Goal: Task Accomplishment & Management: Manage account settings

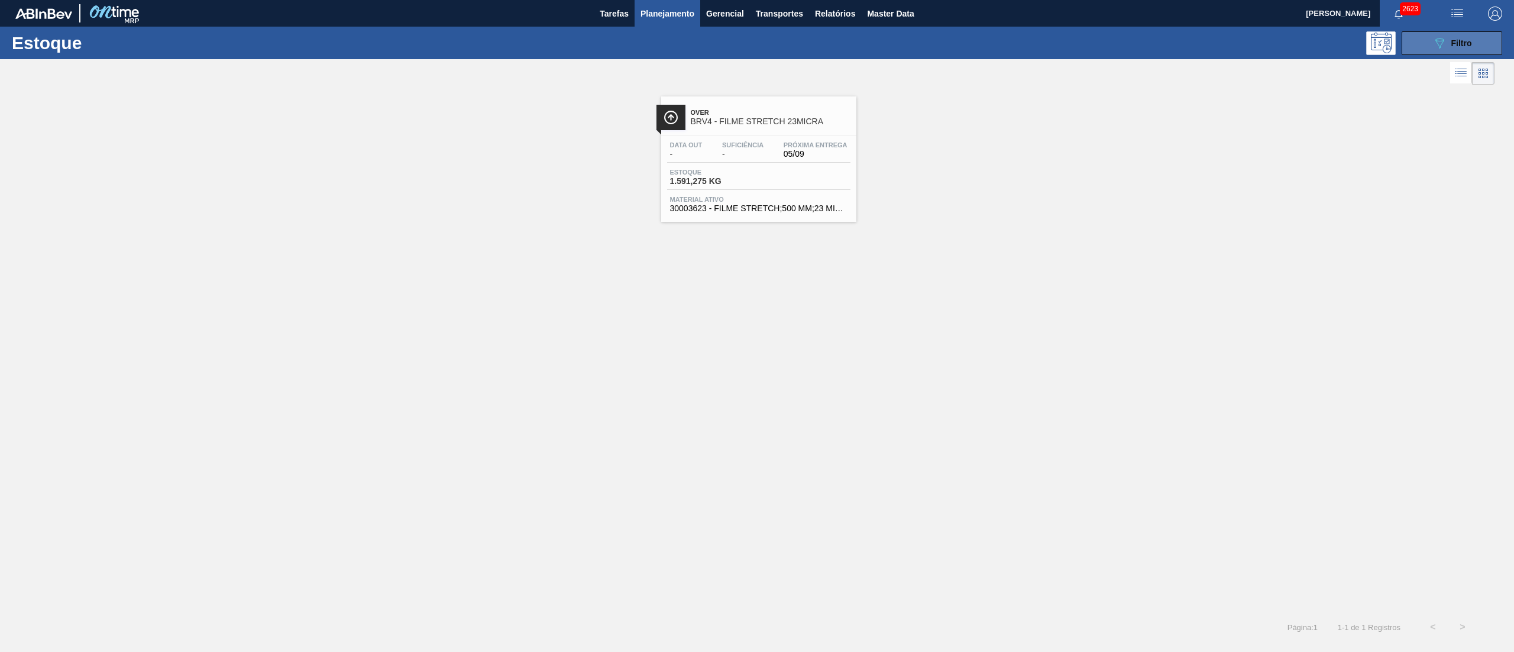
click at [1443, 44] on icon "089F7B8B-B2A5-4AFE-B5C0-19BA573D28AC" at bounding box center [1440, 43] width 14 height 14
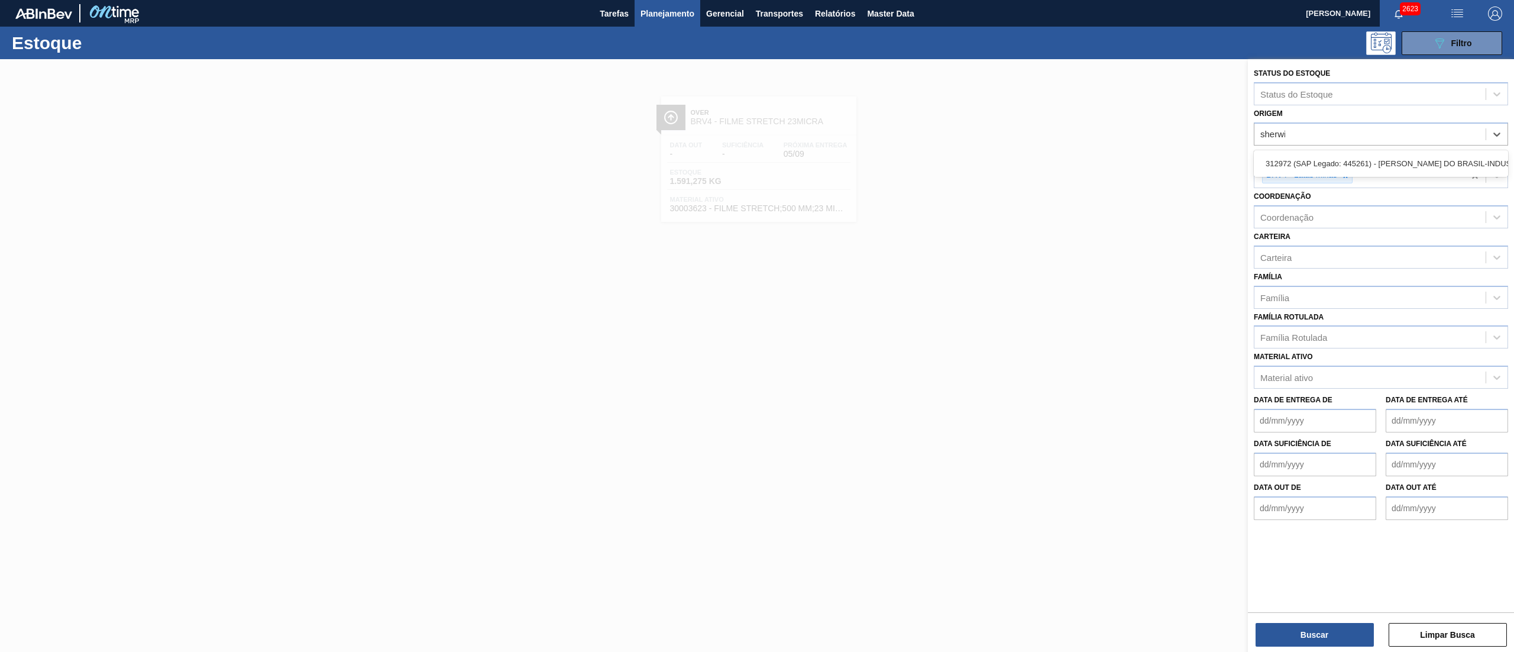
type input "sherwin"
click at [1411, 167] on div "312972 (SAP Legado: 445261) - SHERWIN-WILLIAMS DO BRASIL-INDUSTRIA E COMERCIO L…" at bounding box center [1381, 164] width 254 height 22
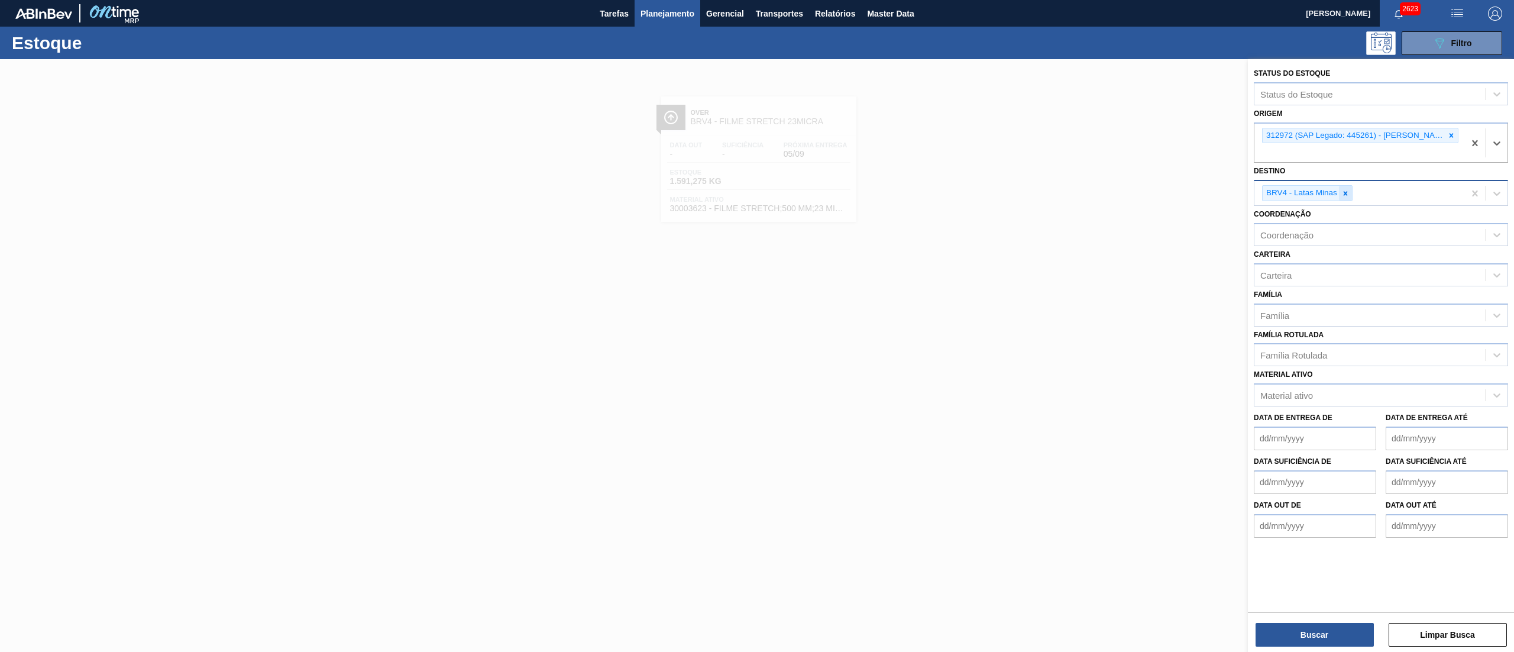
click at [1339, 190] on div at bounding box center [1345, 193] width 13 height 15
click at [1352, 643] on button "Buscar" at bounding box center [1315, 635] width 118 height 24
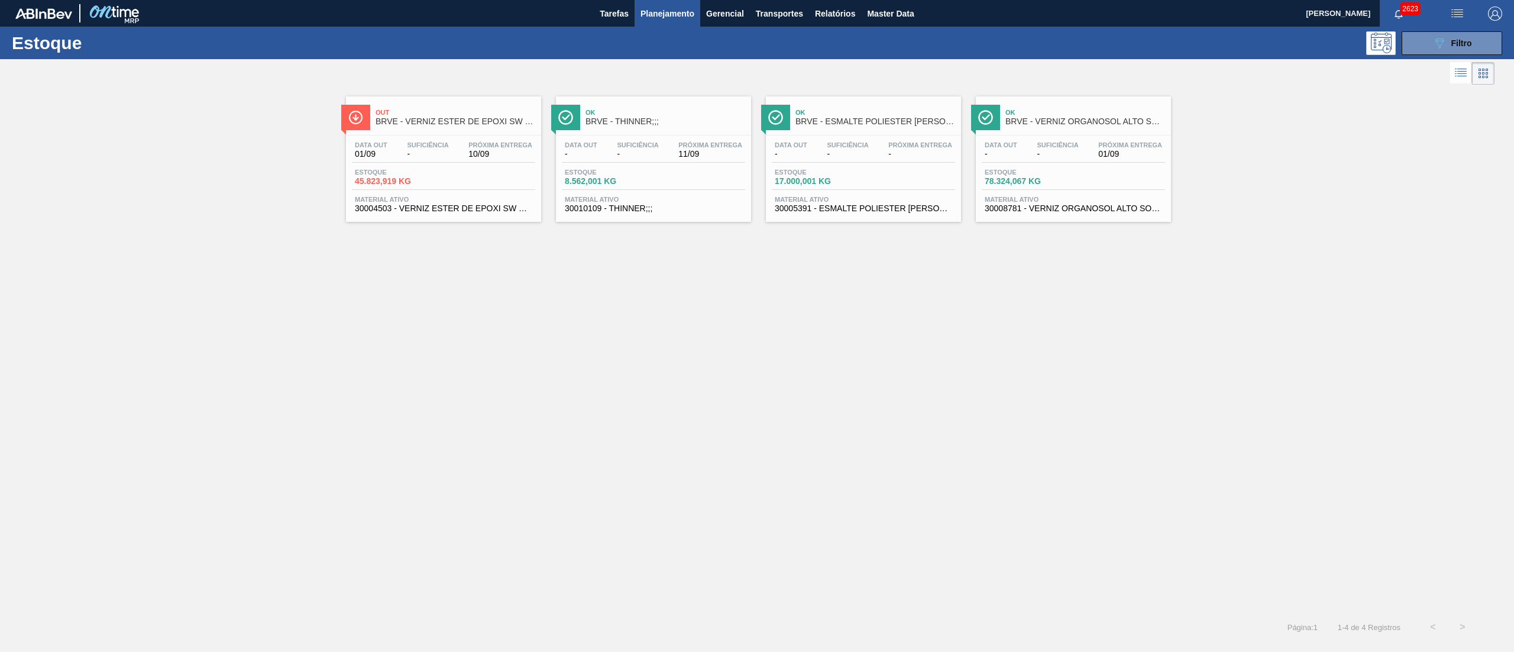
drag, startPoint x: 918, startPoint y: 159, endPoint x: 1118, endPoint y: 144, distance: 200.5
drag, startPoint x: 1124, startPoint y: 144, endPoint x: 1077, endPoint y: 148, distance: 47.0
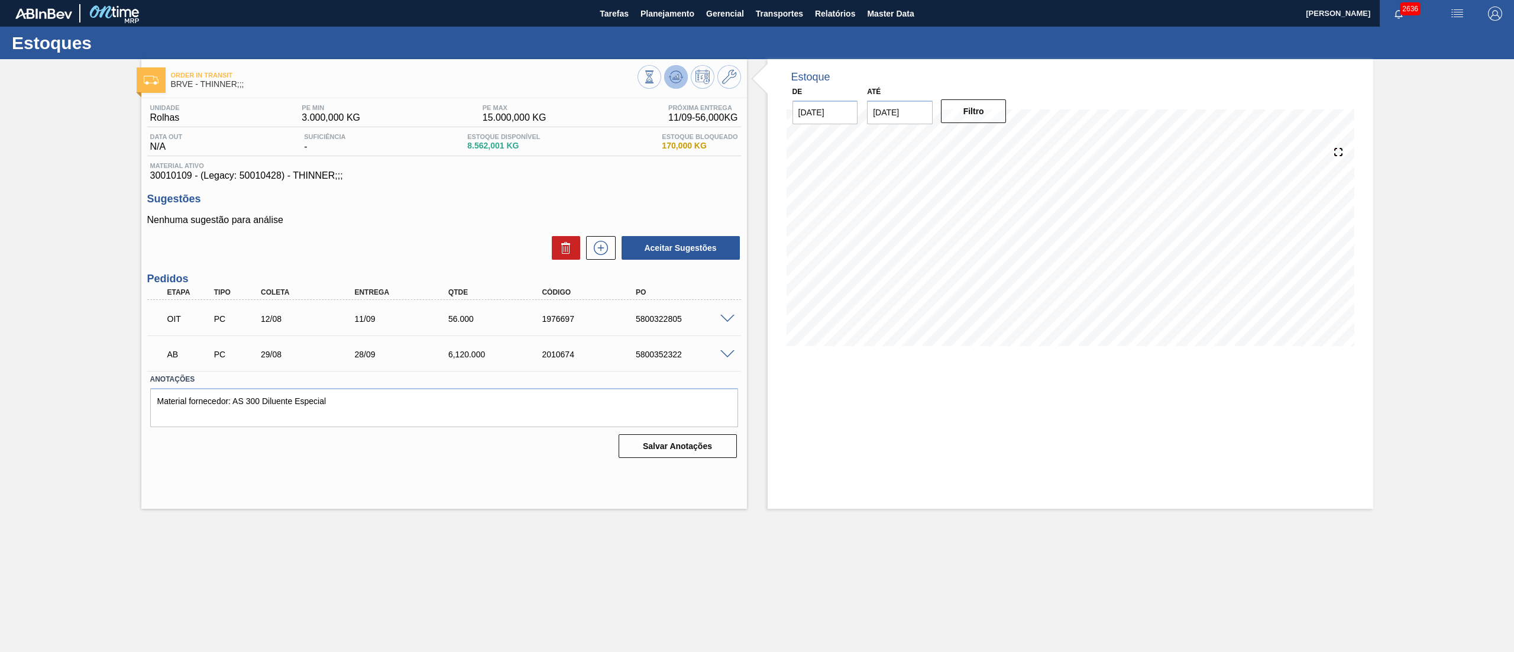
click at [677, 75] on icon at bounding box center [676, 77] width 14 height 14
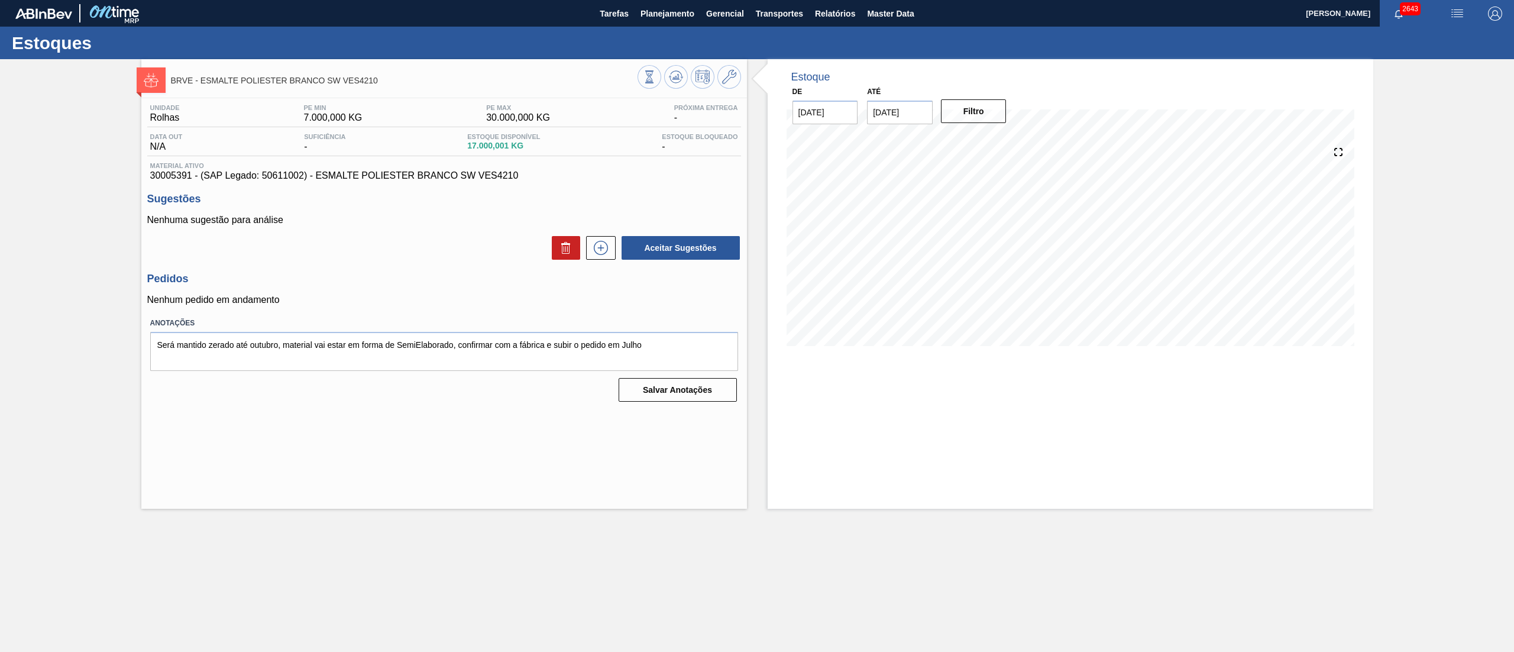
click at [892, 110] on input "15/09/2025" at bounding box center [900, 113] width 66 height 24
click at [999, 139] on button "Next Month" at bounding box center [999, 141] width 8 height 8
click at [975, 255] on div "31" at bounding box center [977, 255] width 16 height 16
type input "[DATE]"
click at [969, 116] on button "Filtro" at bounding box center [974, 111] width 66 height 24
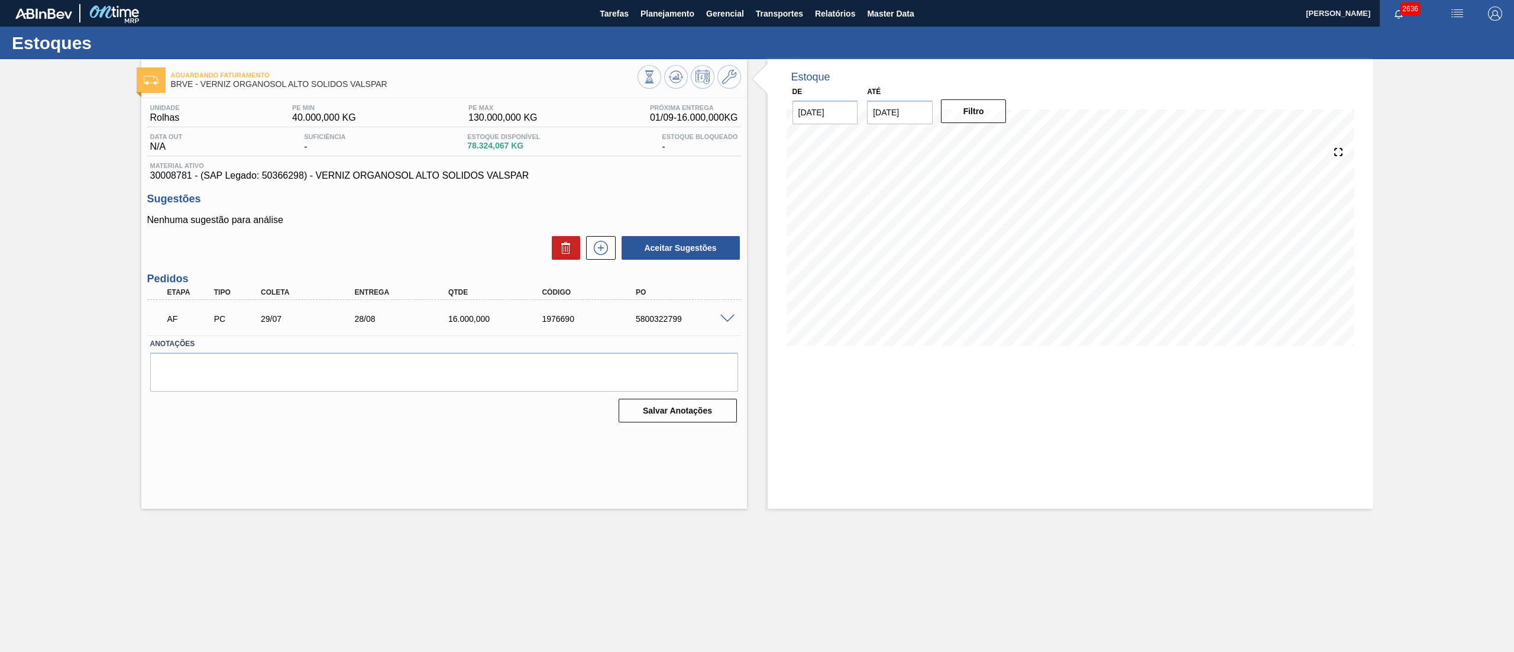
click at [724, 323] on div "5800322799" at bounding box center [686, 318] width 107 height 9
click at [730, 313] on div at bounding box center [729, 317] width 24 height 9
click at [729, 319] on span at bounding box center [727, 319] width 14 height 9
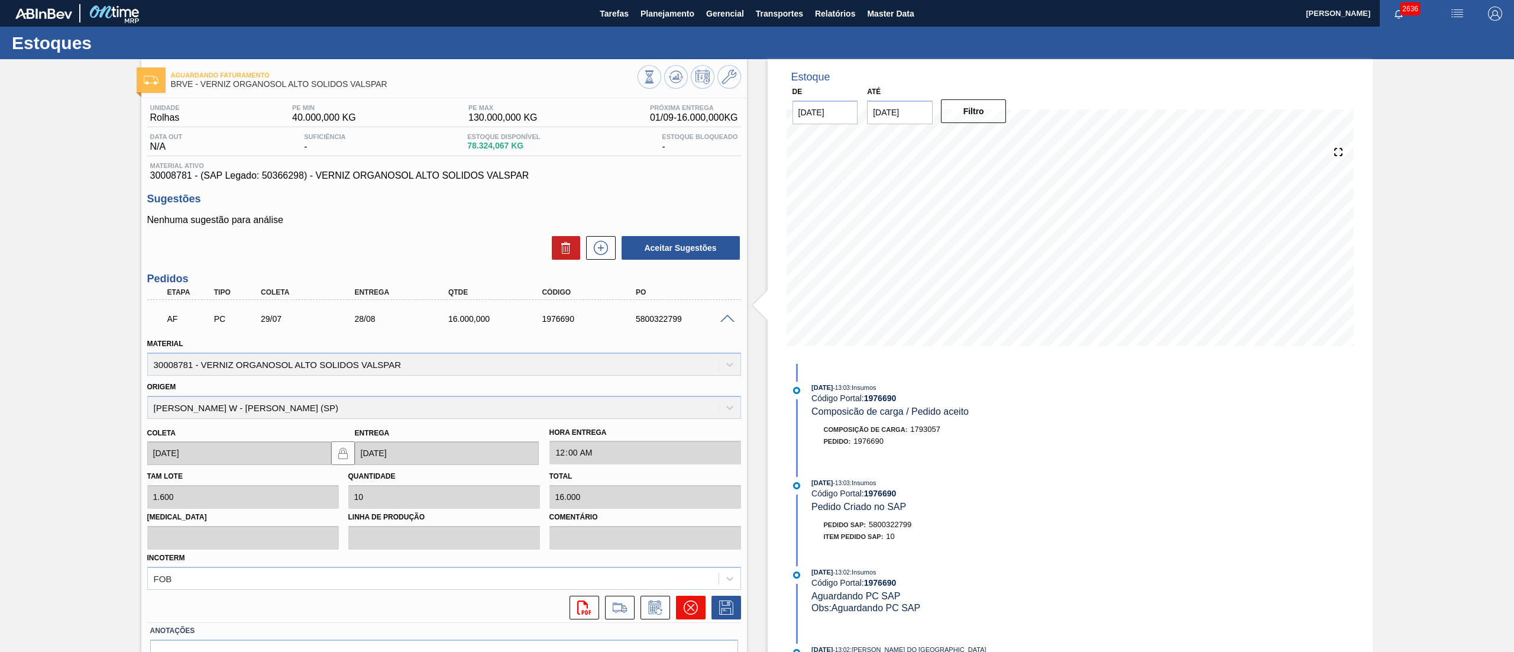
click at [685, 604] on icon at bounding box center [691, 607] width 14 height 14
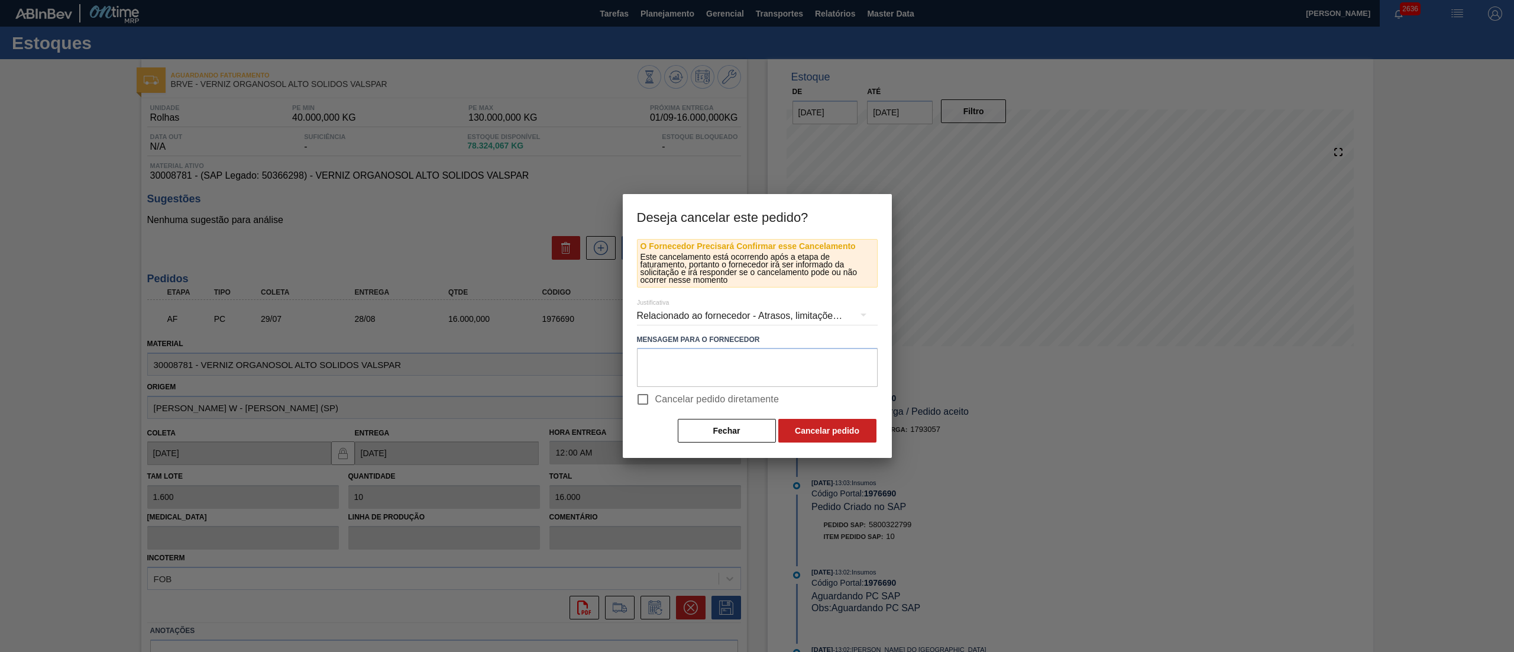
click at [642, 405] on input "Cancelar pedido diretamente" at bounding box center [642, 399] width 25 height 25
checkbox input "true"
click at [810, 431] on button "Cancelar pedido" at bounding box center [827, 431] width 98 height 24
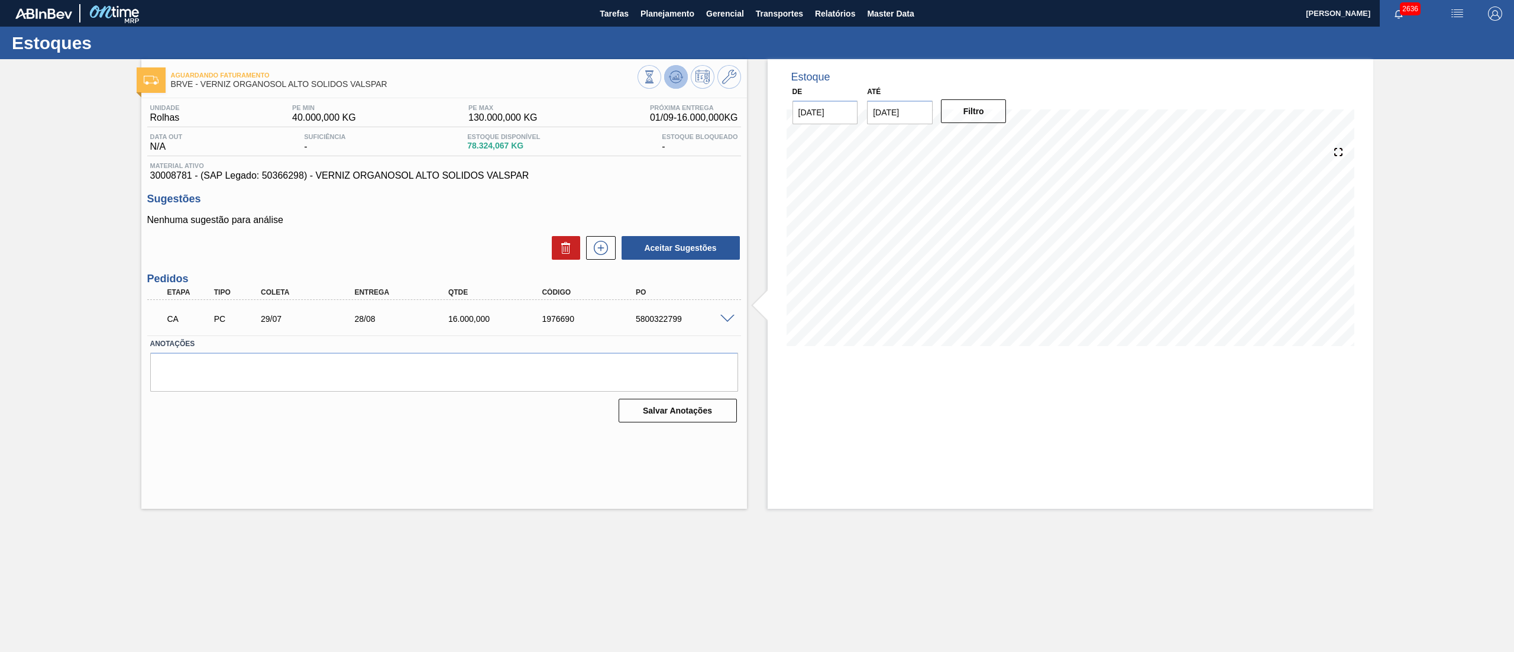
click at [675, 73] on icon at bounding box center [676, 77] width 14 height 14
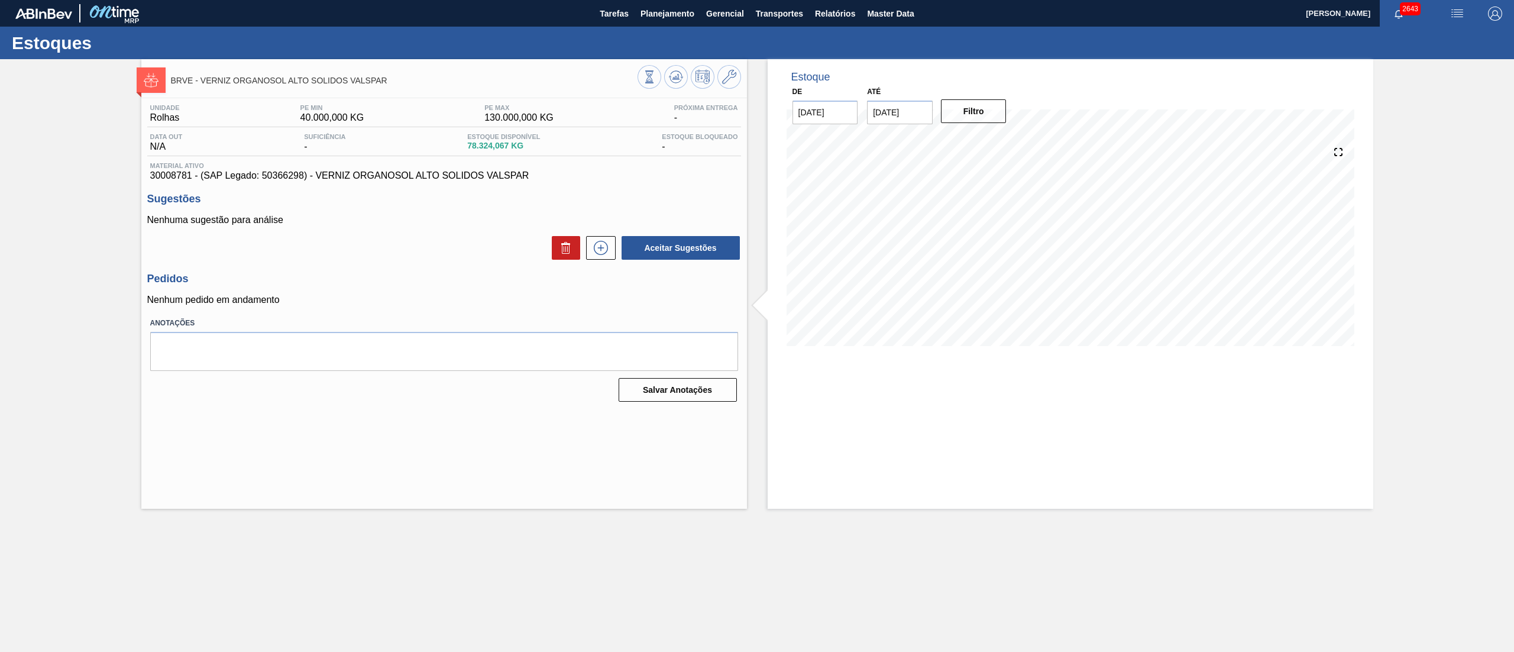
click at [909, 111] on input "15/09/2025" at bounding box center [900, 113] width 66 height 24
click at [998, 137] on button "Next Month" at bounding box center [999, 141] width 8 height 8
click at [956, 250] on div "27" at bounding box center [958, 255] width 16 height 16
type input "27/11/2025"
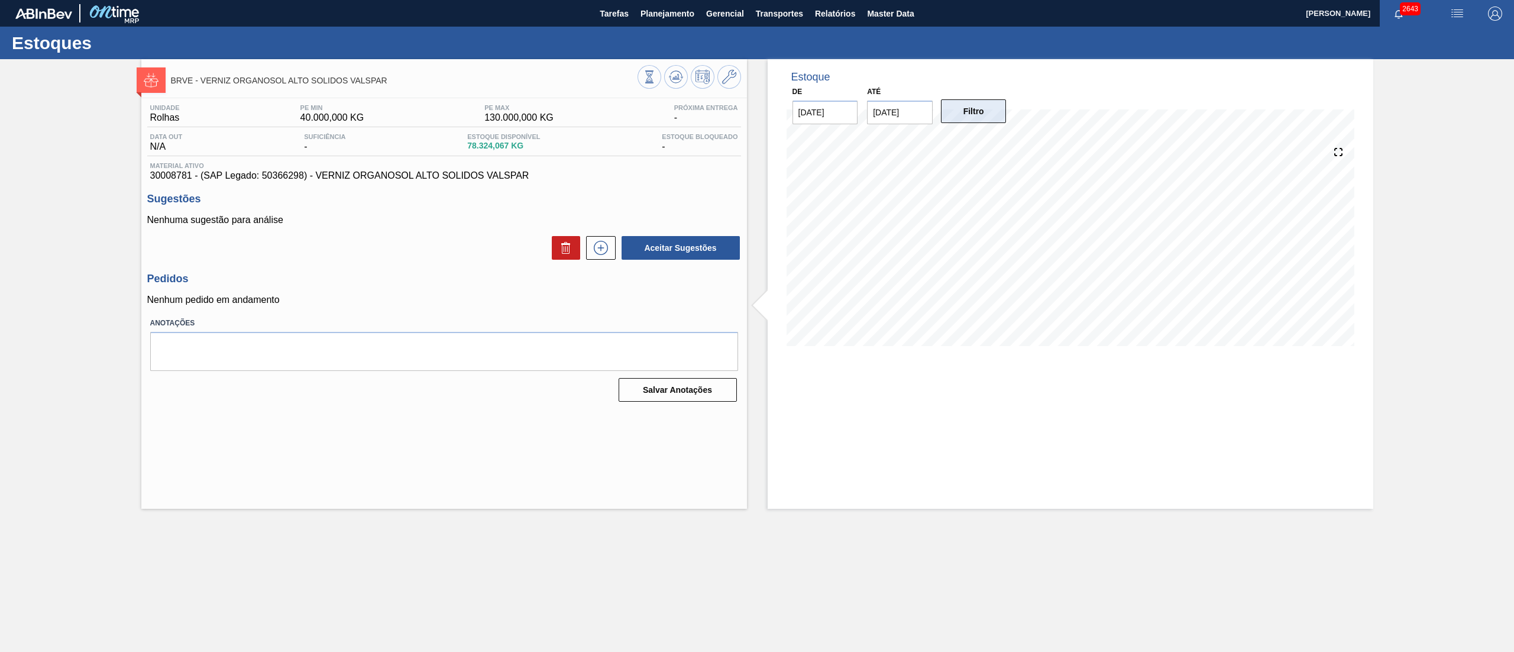
click at [982, 104] on button "Filtro" at bounding box center [974, 111] width 66 height 24
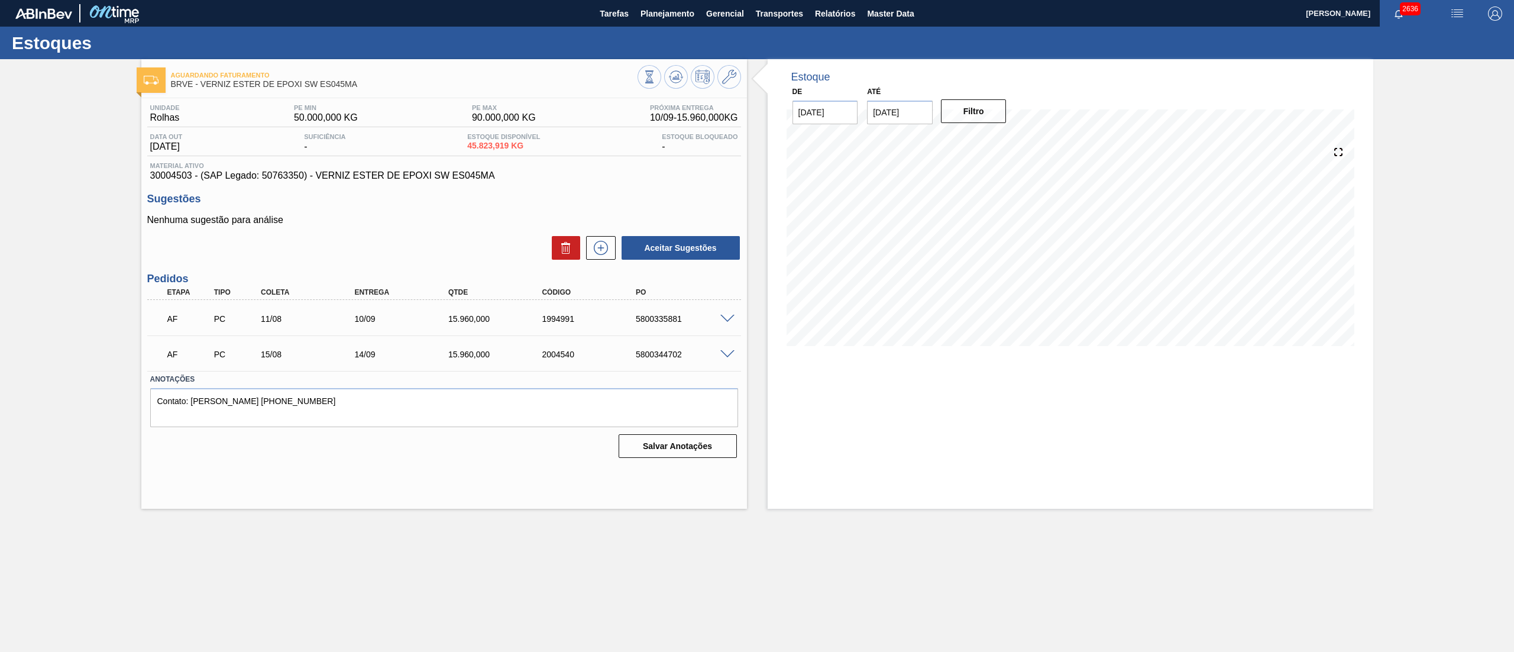
click at [897, 118] on input "[DATE]" at bounding box center [900, 113] width 66 height 24
click at [1000, 141] on button "Next Month" at bounding box center [999, 141] width 8 height 8
click at [975, 255] on div "31" at bounding box center [977, 255] width 16 height 16
type input "[DATE]"
click at [961, 108] on button "Filtro" at bounding box center [974, 111] width 66 height 24
